Goal: Information Seeking & Learning: Learn about a topic

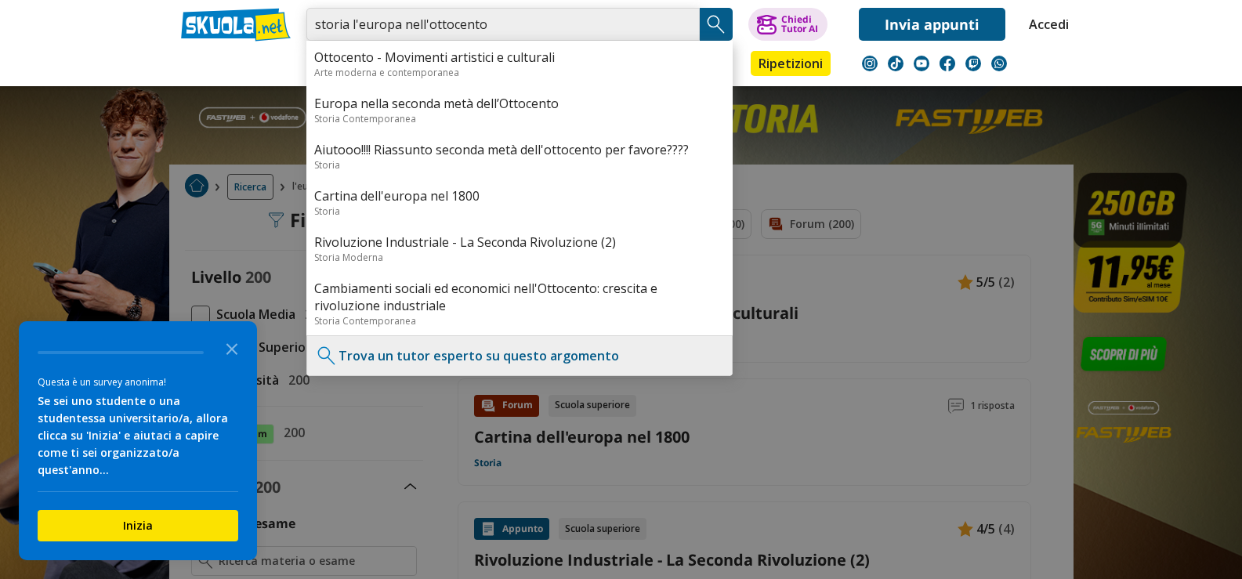
click at [513, 31] on input "storia l'europa nell'ottocento" at bounding box center [502, 24] width 393 height 33
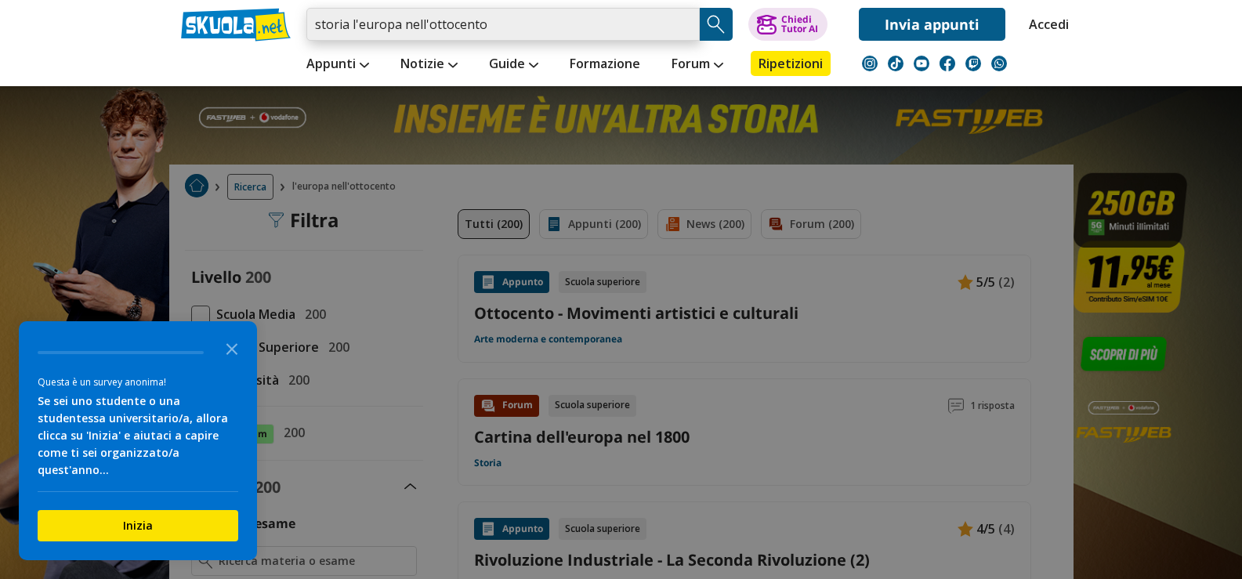
type input "storia l'europa nell'ottocento"
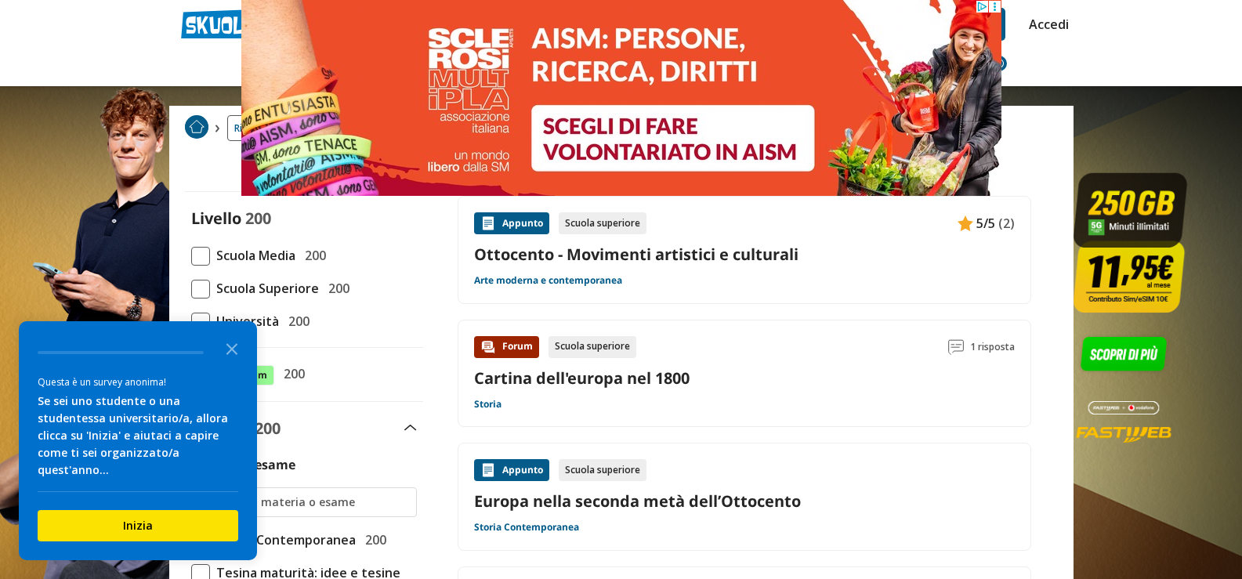
scroll to position [157, 0]
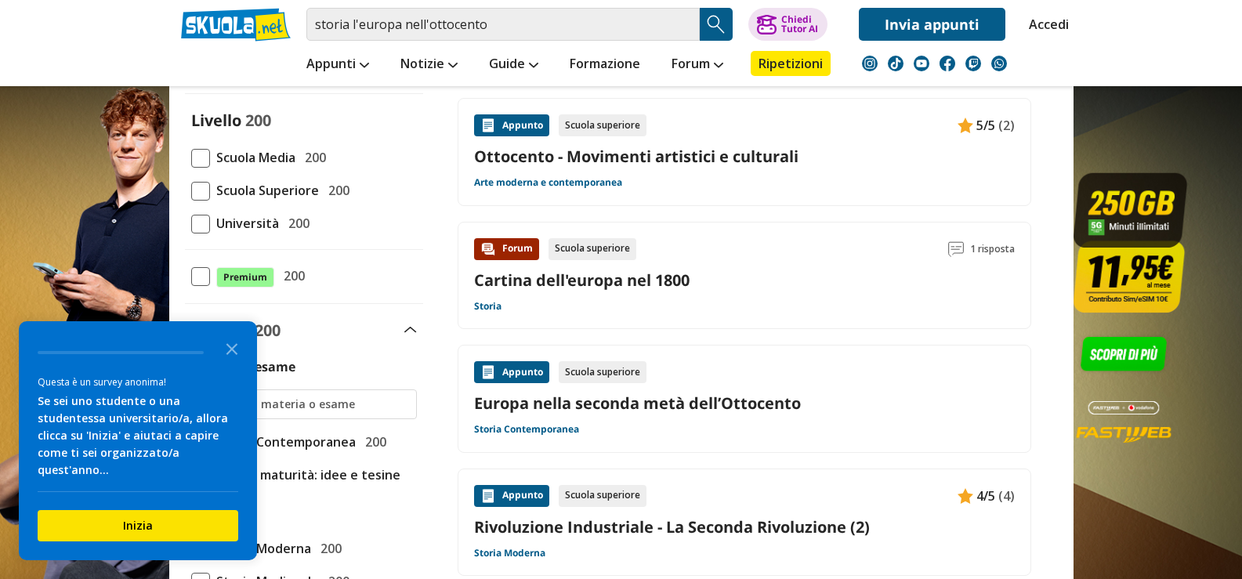
click at [517, 369] on div "Appunto" at bounding box center [511, 372] width 75 height 22
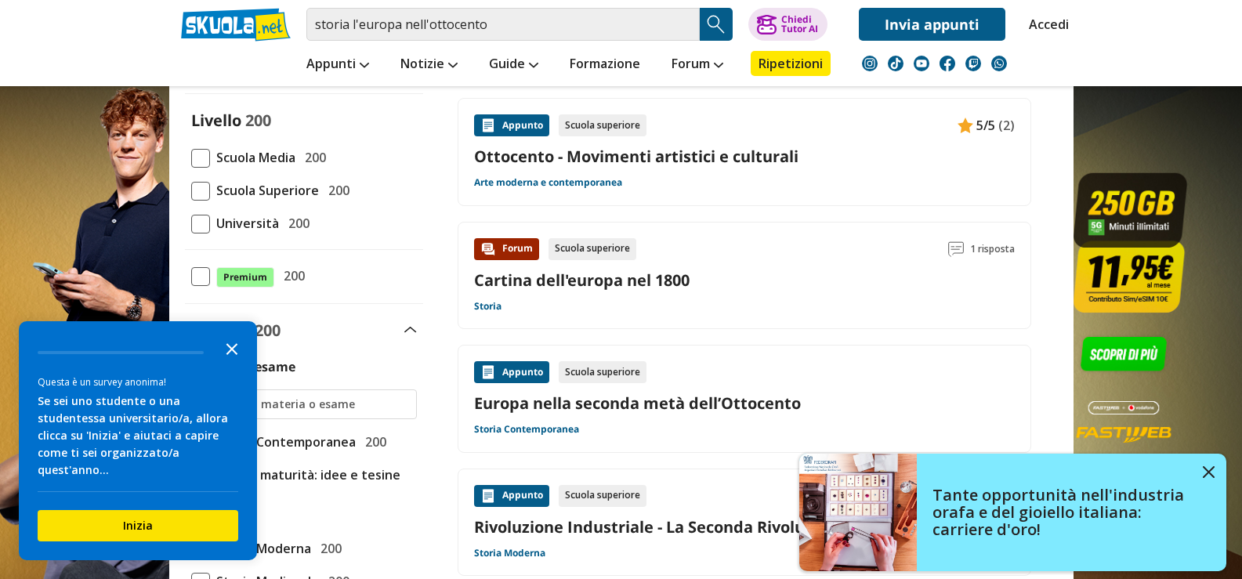
click at [234, 364] on icon "Close the survey" at bounding box center [231, 347] width 31 height 31
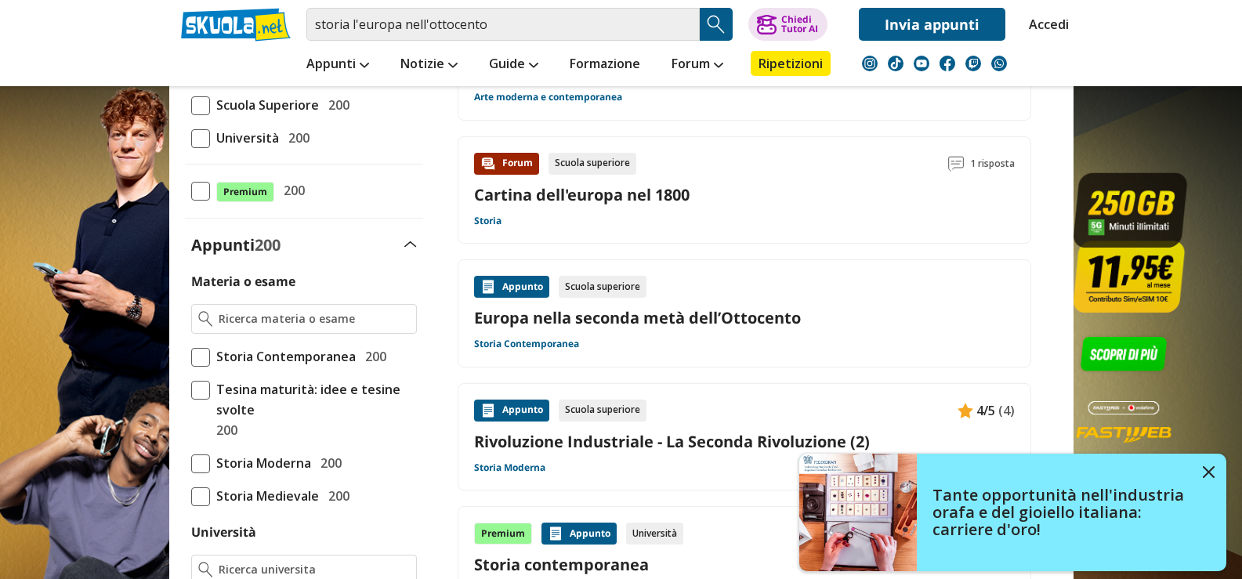
scroll to position [549, 0]
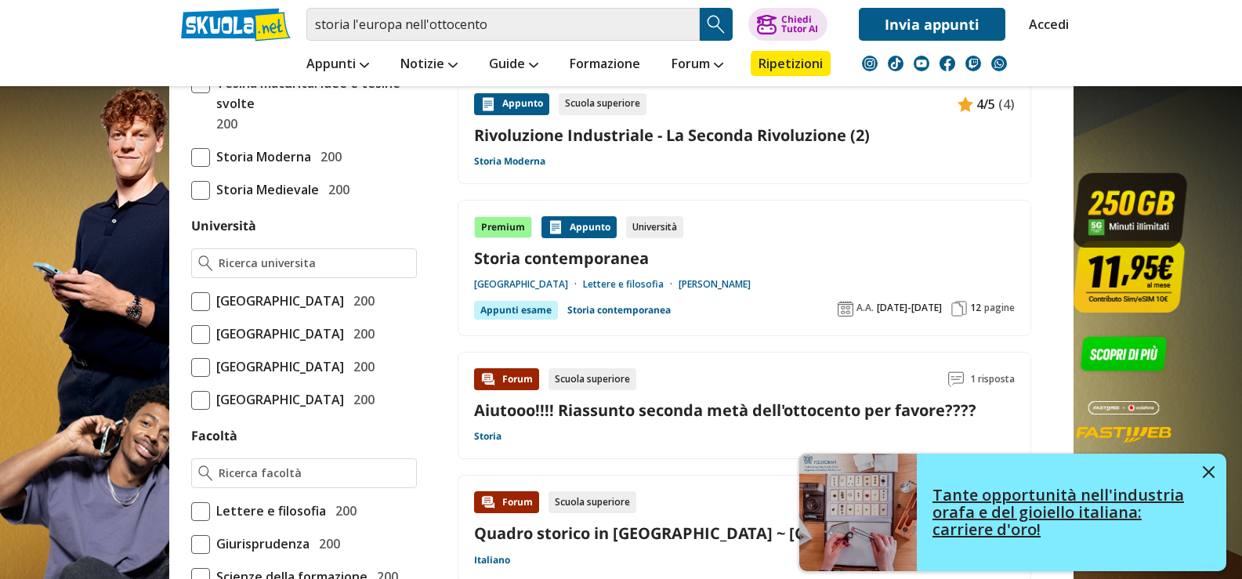
click at [1215, 474] on div "Tante opportunità nell'industria orafa e del gioiello italiana: carriere d'oro!" at bounding box center [1072, 512] width 310 height 83
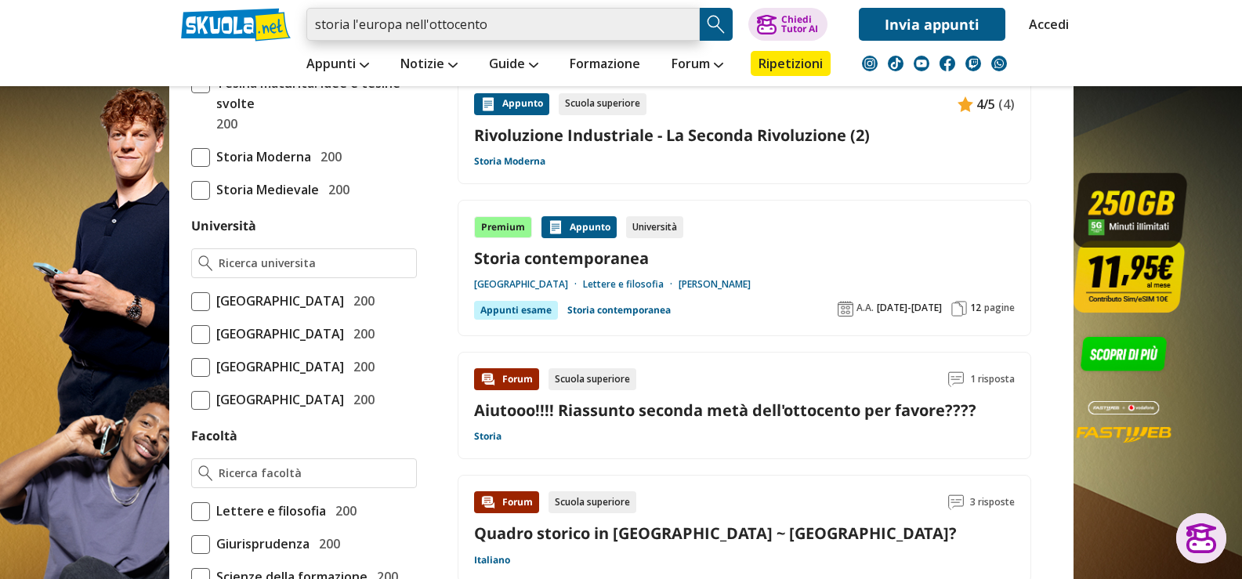
click at [502, 24] on input "storia l'europa nell'ottocento" at bounding box center [502, 24] width 393 height 33
click at [350, 24] on input "storia l'europa nell'ottocento" at bounding box center [502, 24] width 393 height 33
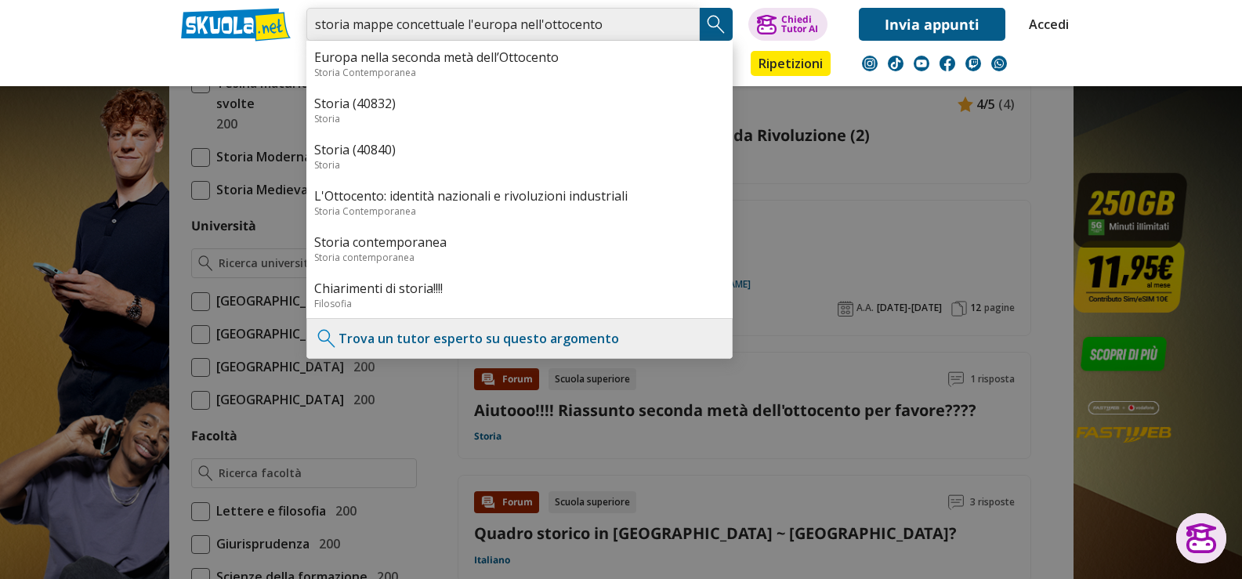
type input "storia mappe concettuale l'europa nell'ottocento"
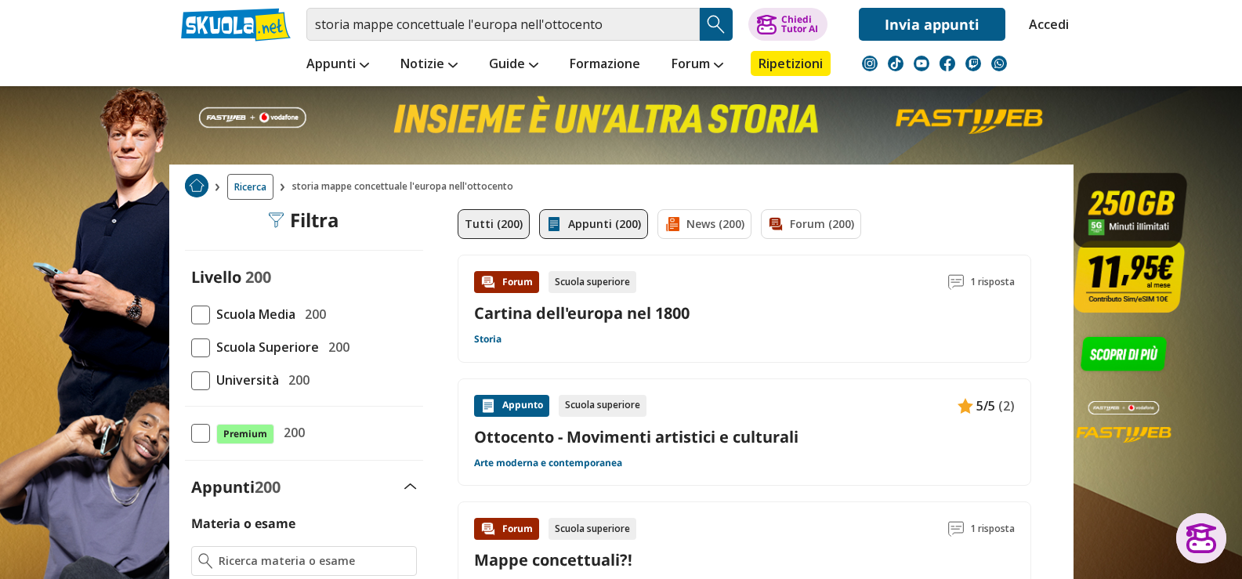
click at [584, 222] on link "Appunti (200)" at bounding box center [593, 224] width 109 height 30
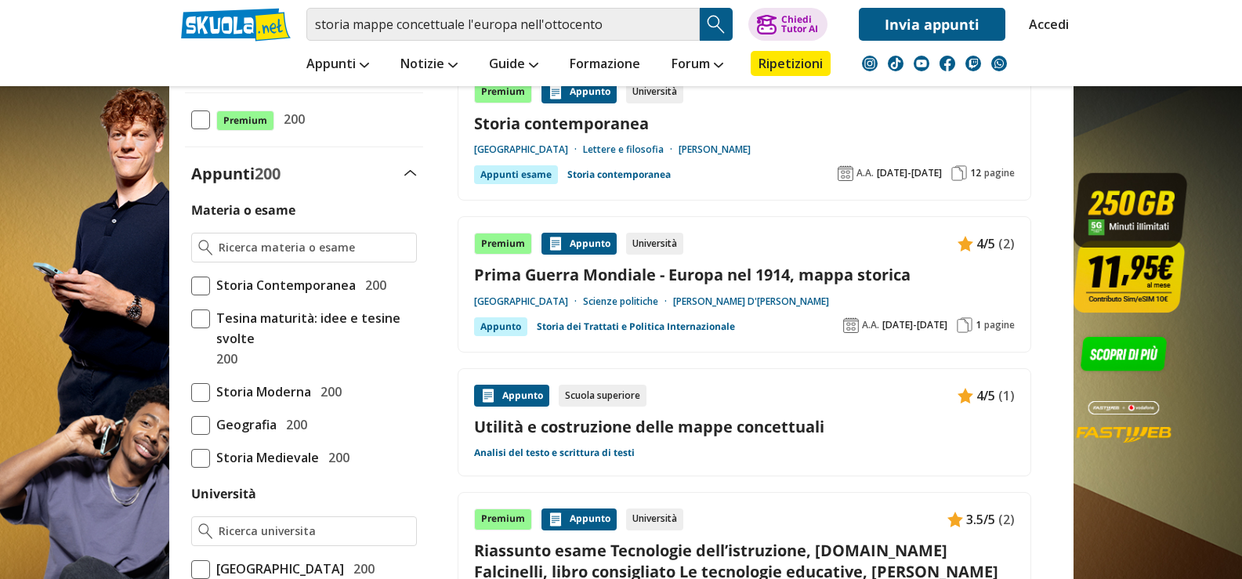
click at [207, 461] on span at bounding box center [200, 458] width 19 height 19
click at [191, 458] on input "Storia Medievale 200" at bounding box center [191, 458] width 0 height 0
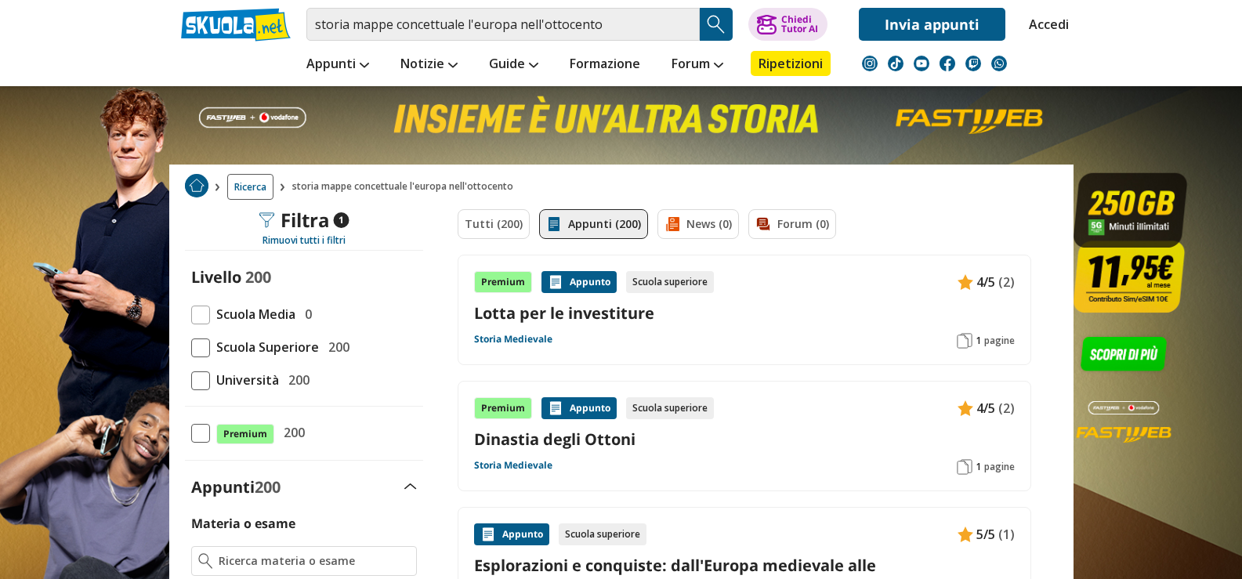
click at [206, 317] on span at bounding box center [200, 315] width 19 height 19
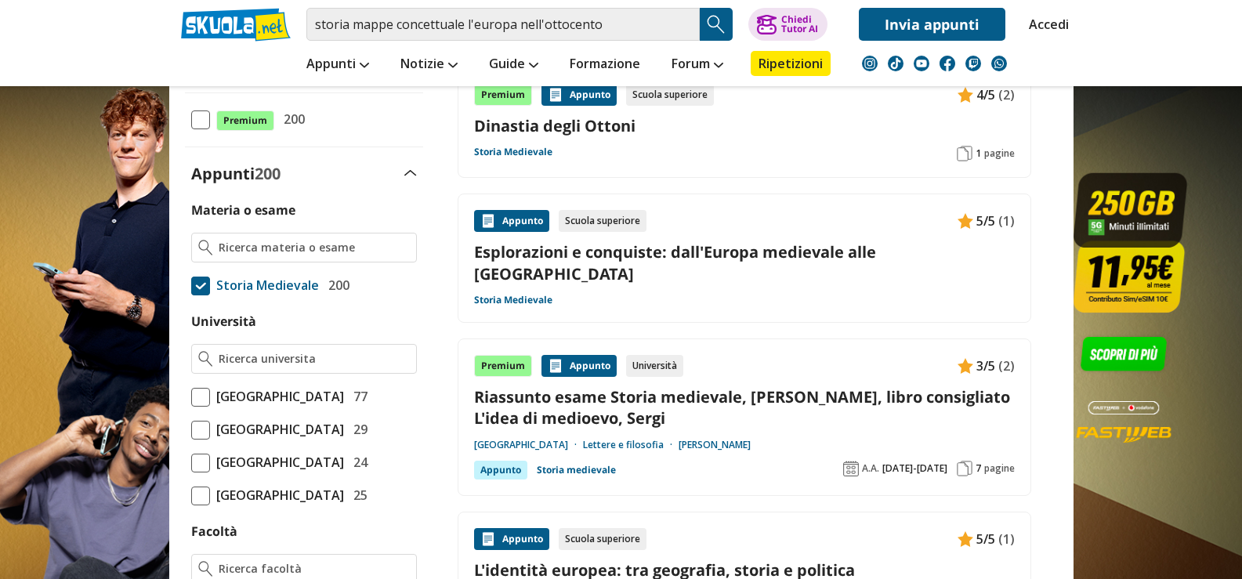
click at [205, 290] on span at bounding box center [200, 286] width 19 height 19
click at [191, 285] on input "Storia Medievale 200" at bounding box center [191, 285] width 0 height 0
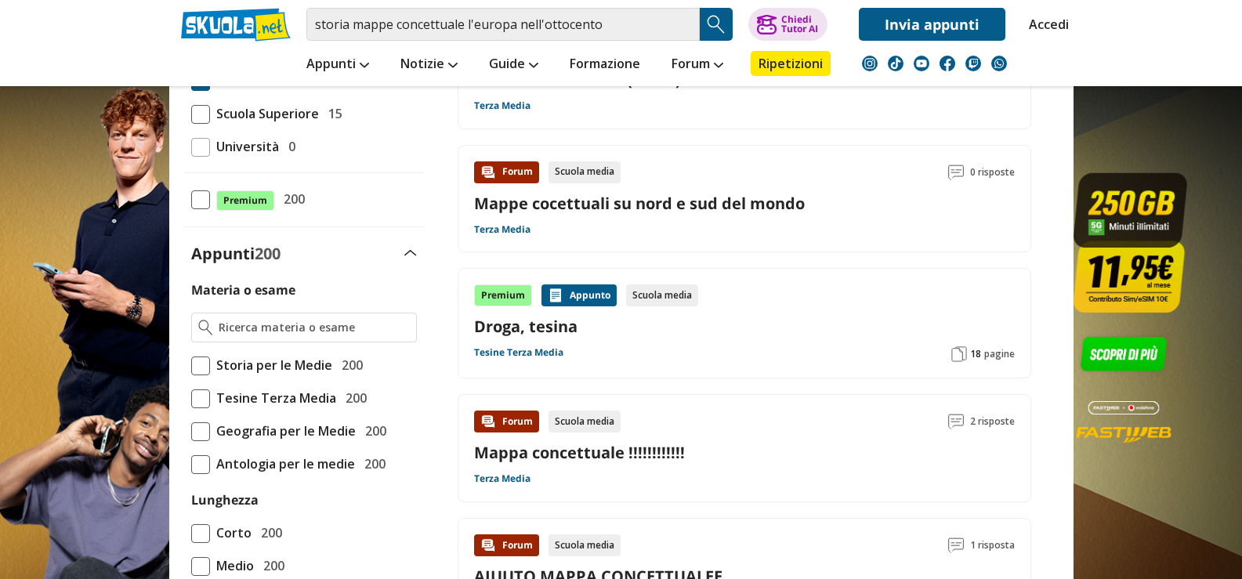
scroll to position [235, 0]
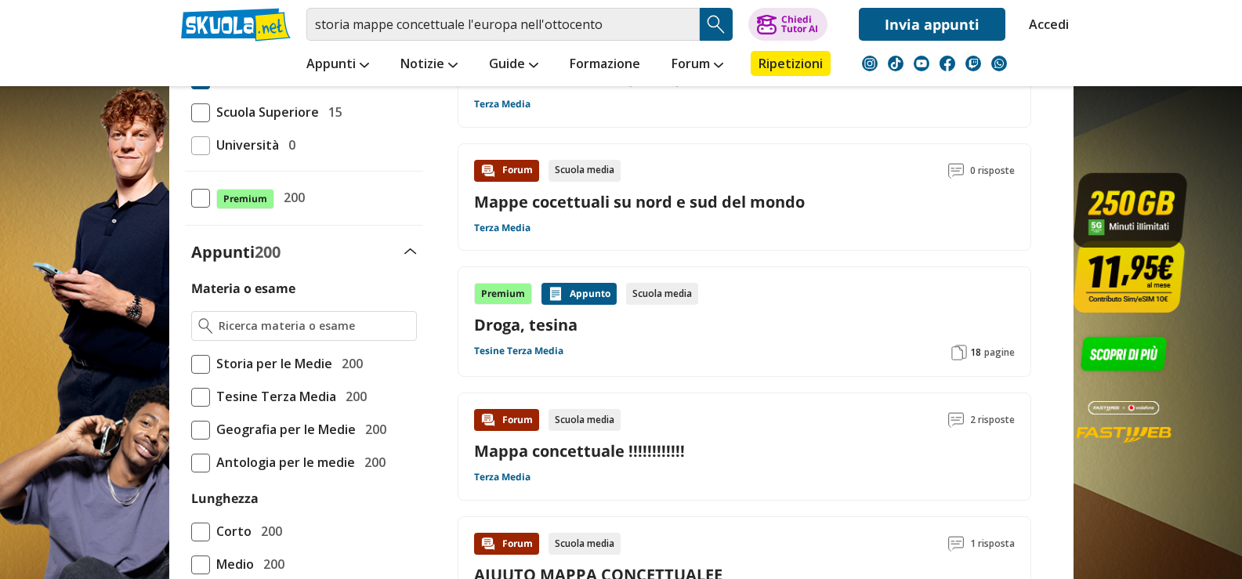
click at [200, 364] on span at bounding box center [200, 364] width 19 height 19
click at [191, 364] on input "Storia per le Medie 200" at bounding box center [191, 364] width 0 height 0
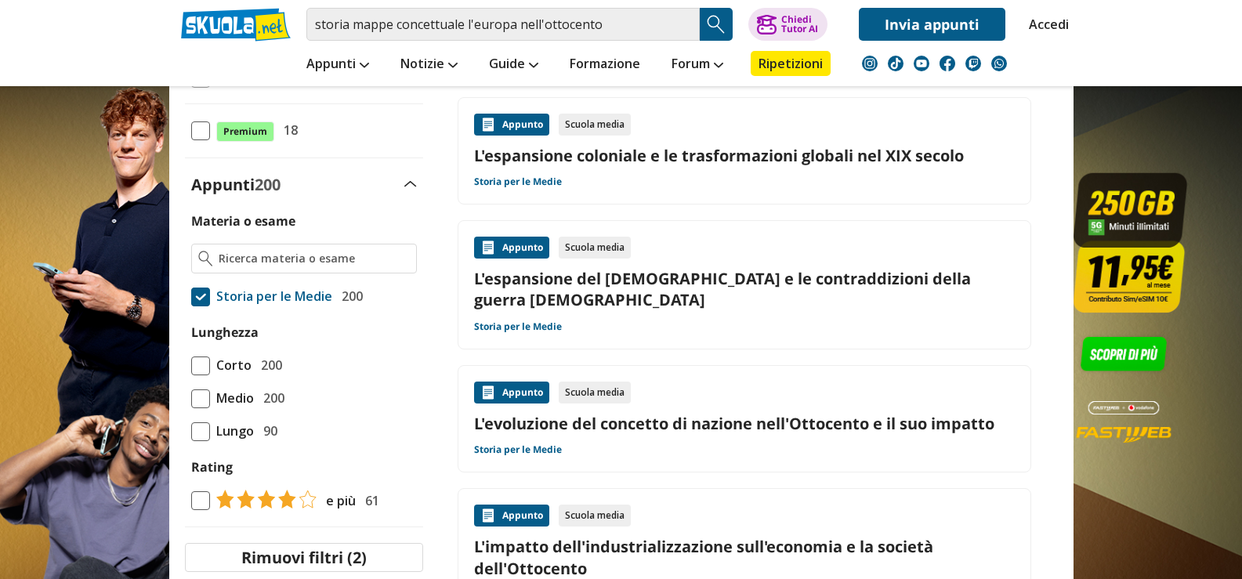
scroll to position [470, 0]
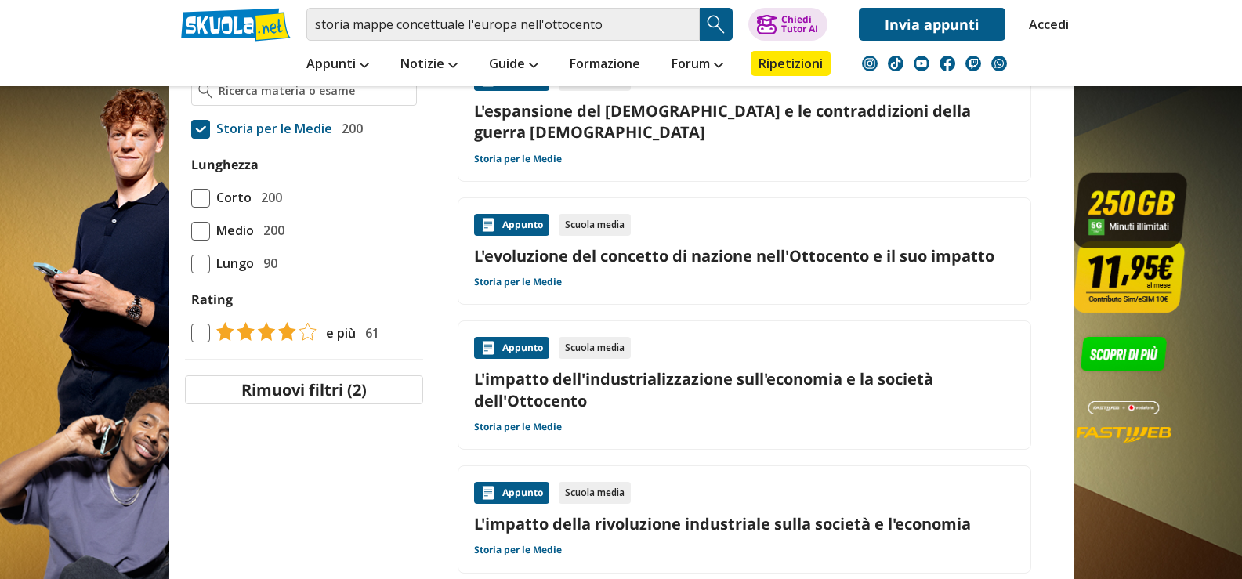
click at [526, 368] on link "L'impatto dell'industrializzazione sull'economia e la società dell'Ottocento" at bounding box center [744, 389] width 541 height 42
drag, startPoint x: 247, startPoint y: 434, endPoint x: 254, endPoint y: 409, distance: 26.0
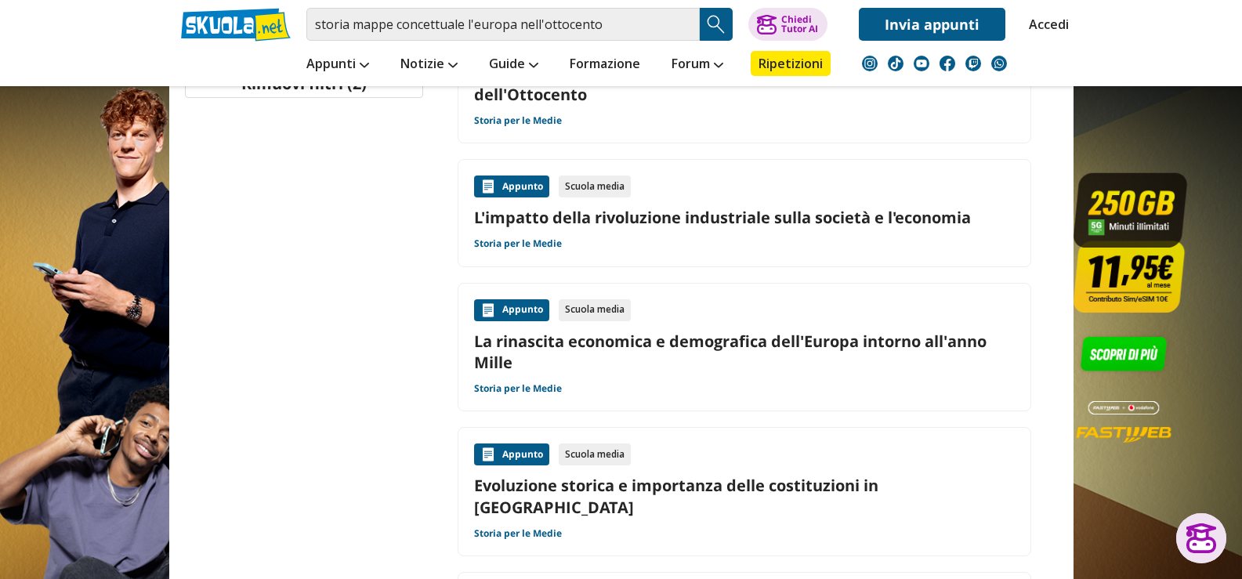
scroll to position [784, 0]
